Goal: Task Accomplishment & Management: Complete application form

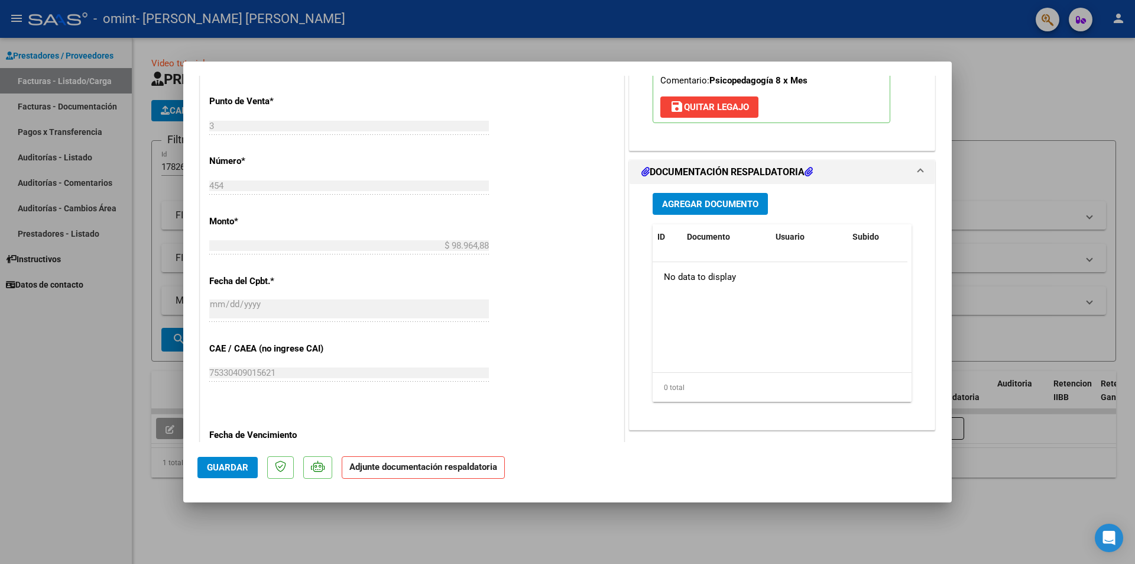
scroll to position [473, 0]
click at [1071, 81] on div at bounding box center [567, 282] width 1135 height 564
type input "$ 0,00"
